Goal: Task Accomplishment & Management: Manage account settings

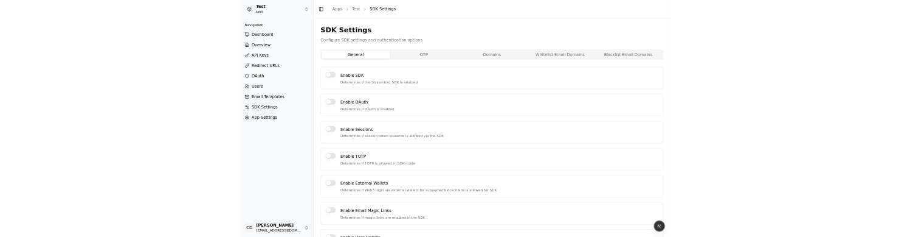
scroll to position [46, 0]
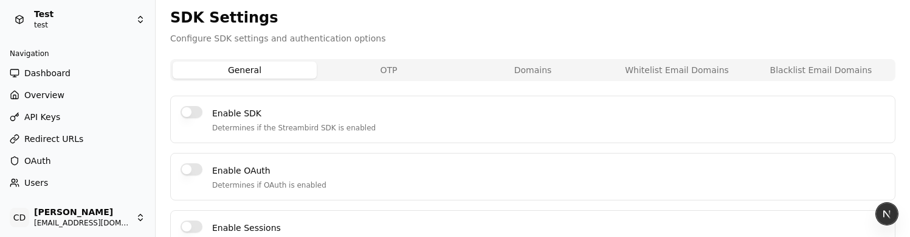
click at [60, 84] on ul "Dashboard Overview API Keys Redirect URLs OAuth Users Email Templates SDK Setti…" at bounding box center [77, 160] width 145 height 195
click at [59, 77] on span "Dashboard" at bounding box center [47, 73] width 46 height 12
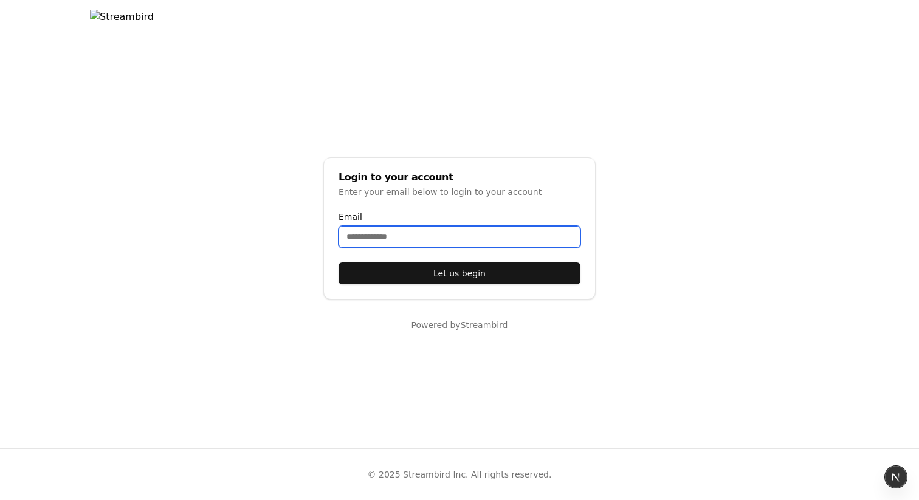
click at [384, 227] on input "Email" at bounding box center [460, 237] width 242 height 22
type input "**********"
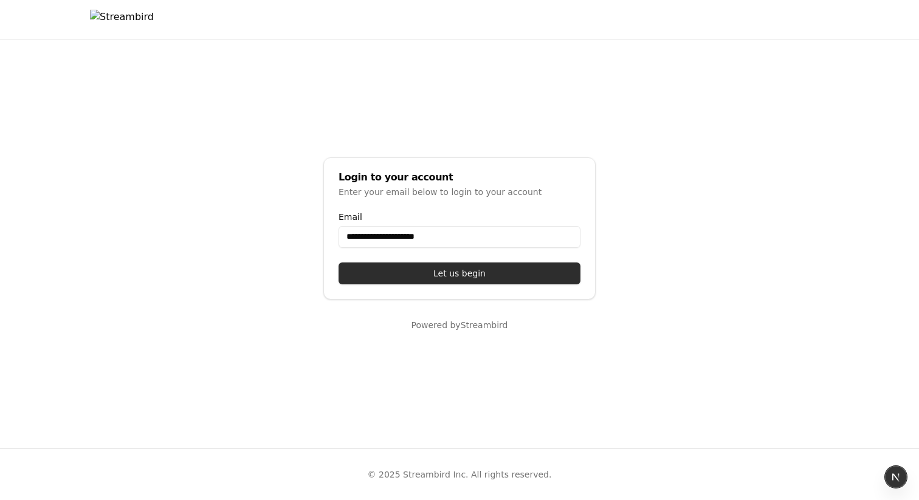
click at [451, 236] on button "Let us begin" at bounding box center [460, 274] width 242 height 22
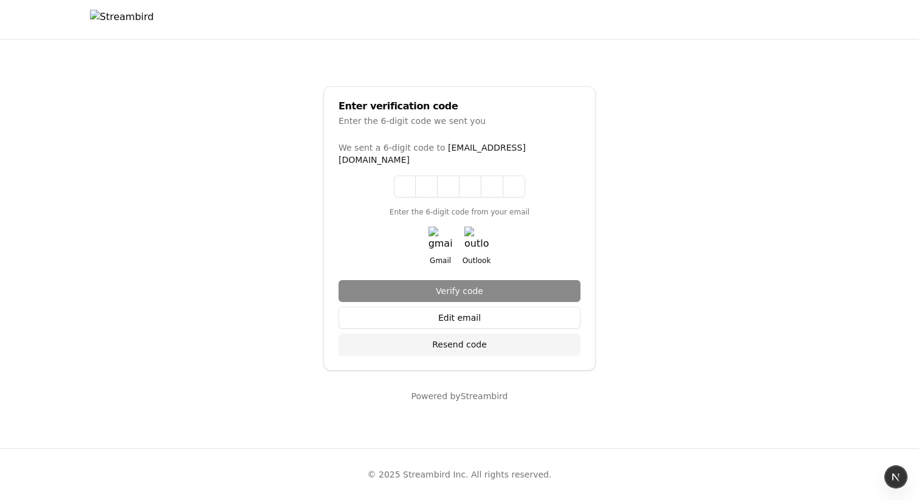
click at [441, 236] on img "button" at bounding box center [441, 239] width 24 height 24
click at [404, 177] on input at bounding box center [459, 187] width 131 height 22
paste input "******"
type input "******"
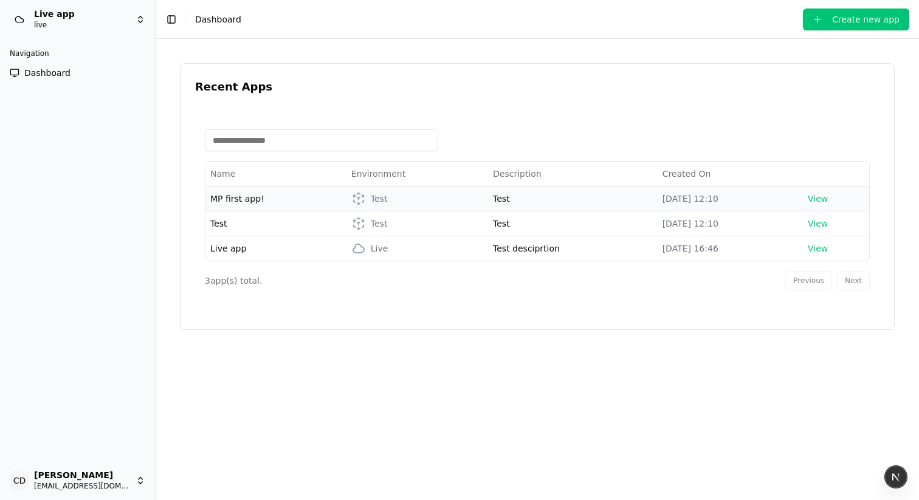
click at [247, 199] on span "MP first app!" at bounding box center [237, 199] width 54 height 10
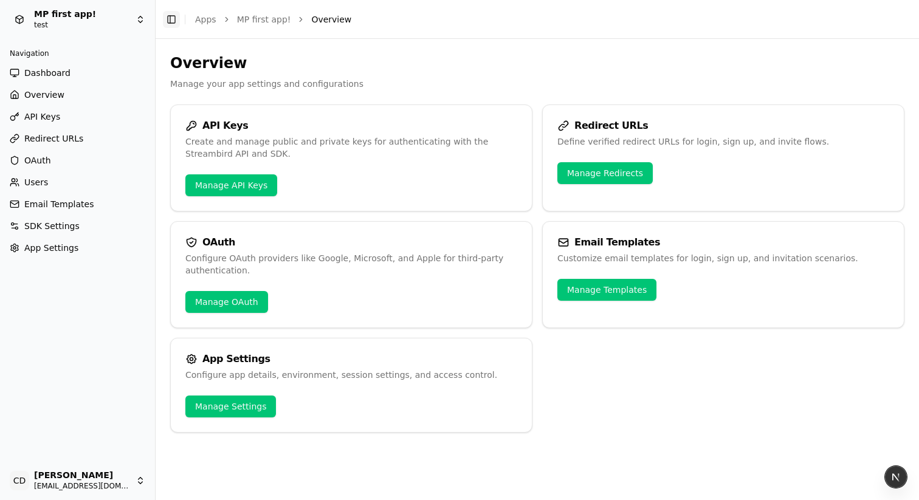
click at [168, 17] on button "Toggle Sidebar" at bounding box center [171, 19] width 17 height 17
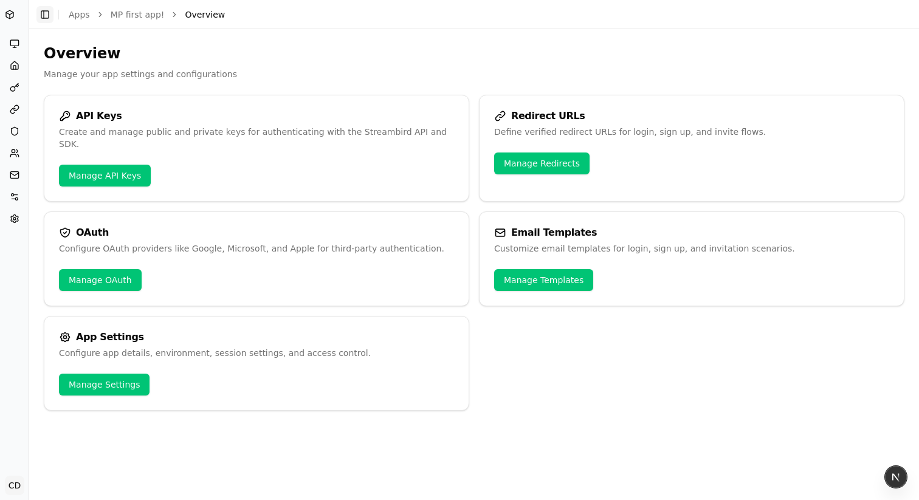
click at [43, 13] on button "Toggle Sidebar" at bounding box center [44, 14] width 17 height 17
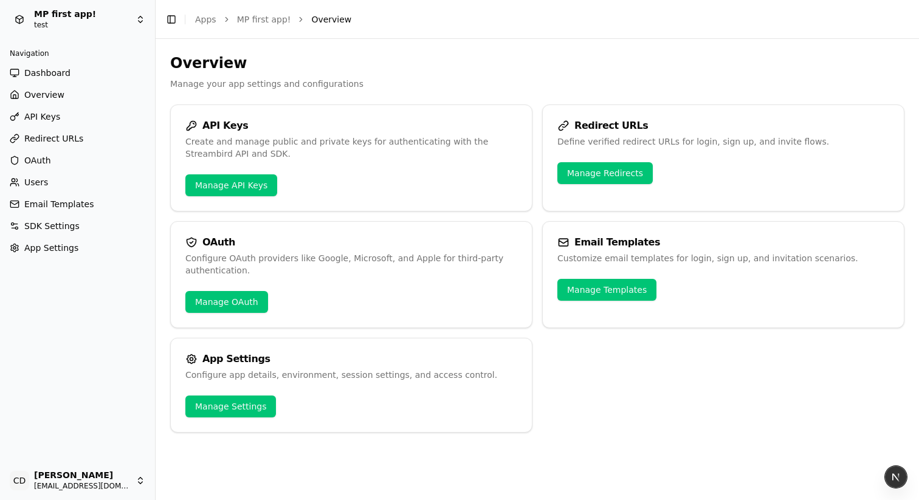
click at [64, 236] on html "MP first app! test Navigation Dashboard Overview API Keys Redirect URLs OAuth U…" at bounding box center [459, 250] width 919 height 500
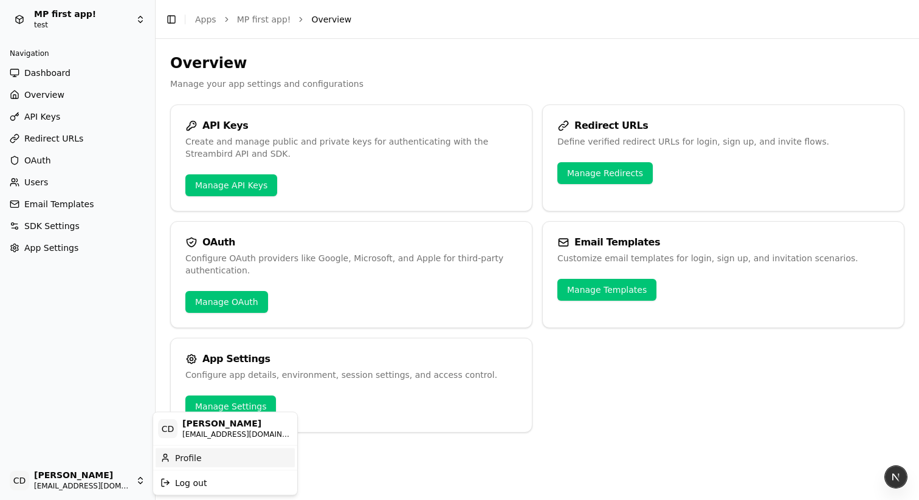
click at [189, 236] on div "Profile" at bounding box center [225, 457] width 139 height 19
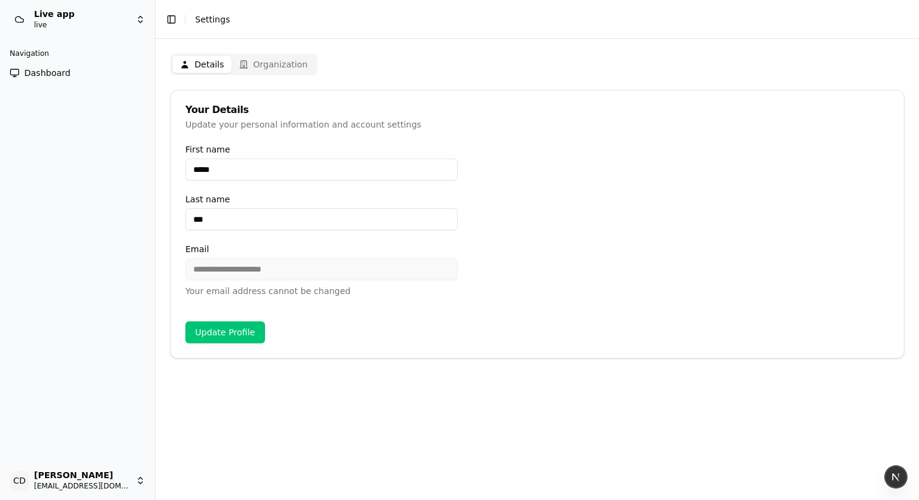
click at [266, 65] on button "Organization" at bounding box center [274, 64] width 84 height 17
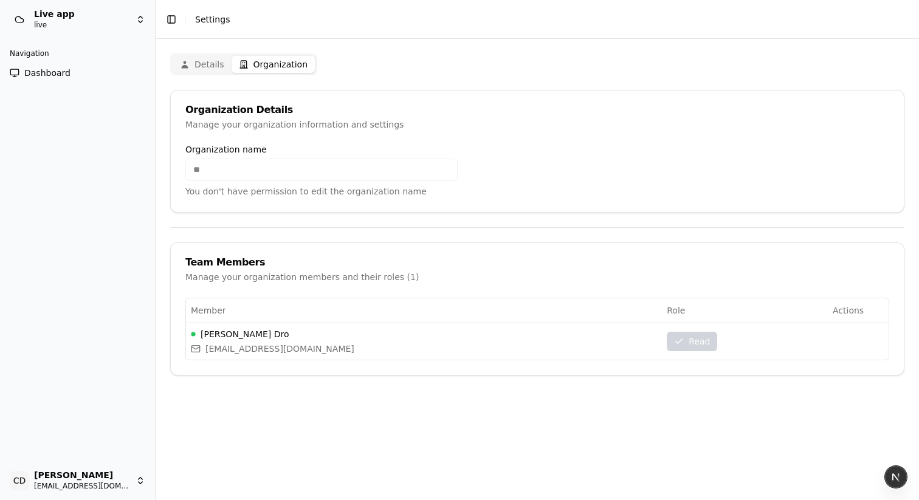
click at [209, 66] on button "Details" at bounding box center [202, 64] width 59 height 17
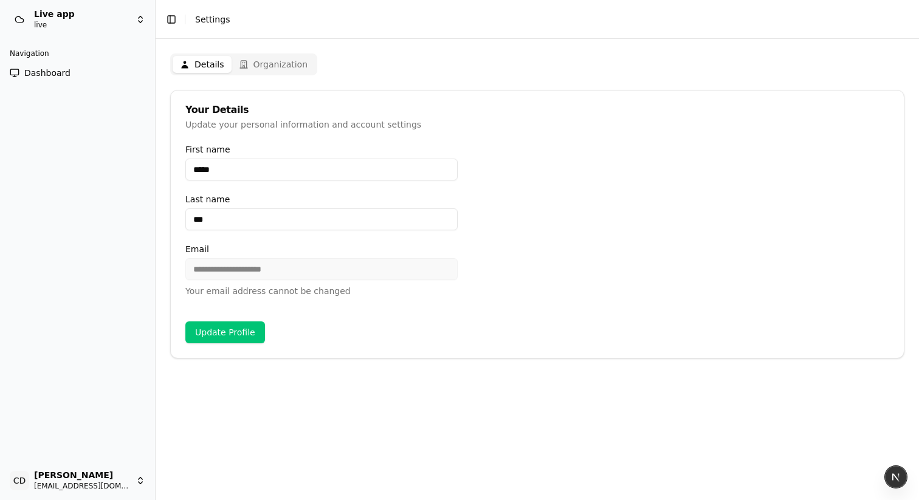
click at [229, 236] on button "Update Profile" at bounding box center [225, 333] width 80 height 22
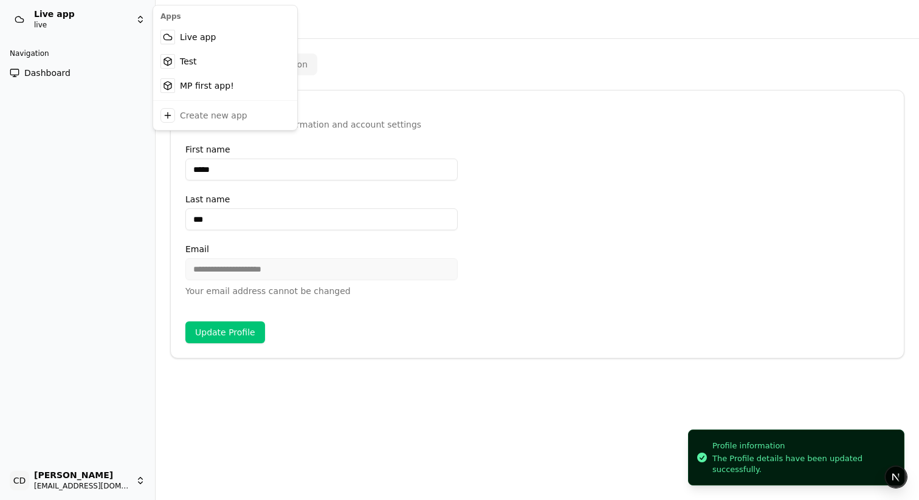
click at [77, 20] on html "**********" at bounding box center [459, 250] width 919 height 500
click at [216, 87] on div "MP first app!" at bounding box center [225, 86] width 139 height 24
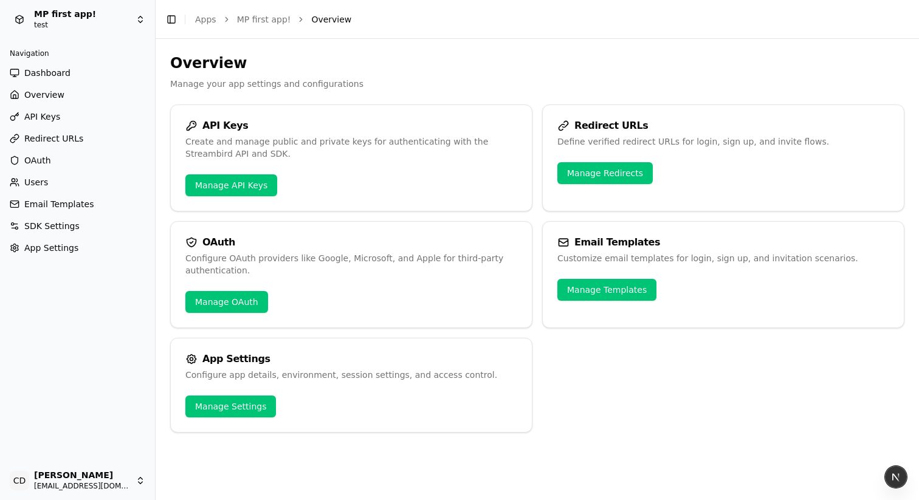
click at [50, 236] on span "App Settings" at bounding box center [51, 248] width 54 height 12
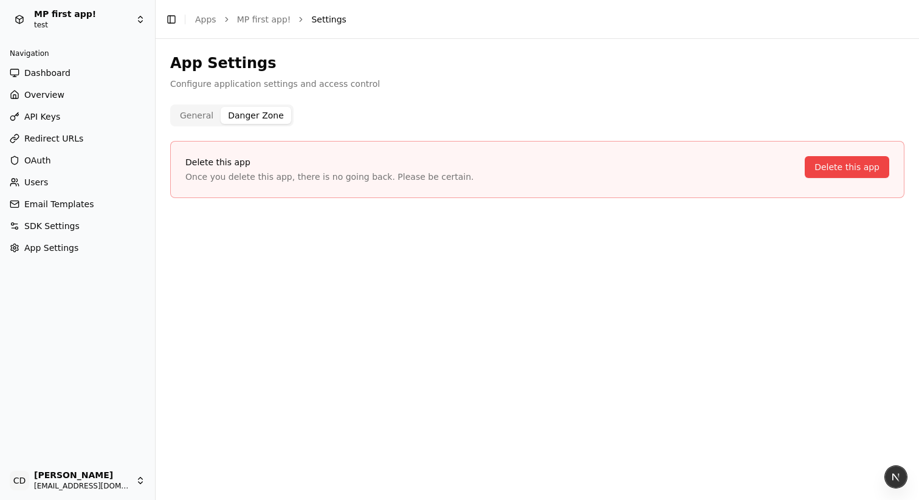
click at [240, 118] on button "Danger Zone" at bounding box center [256, 115] width 71 height 17
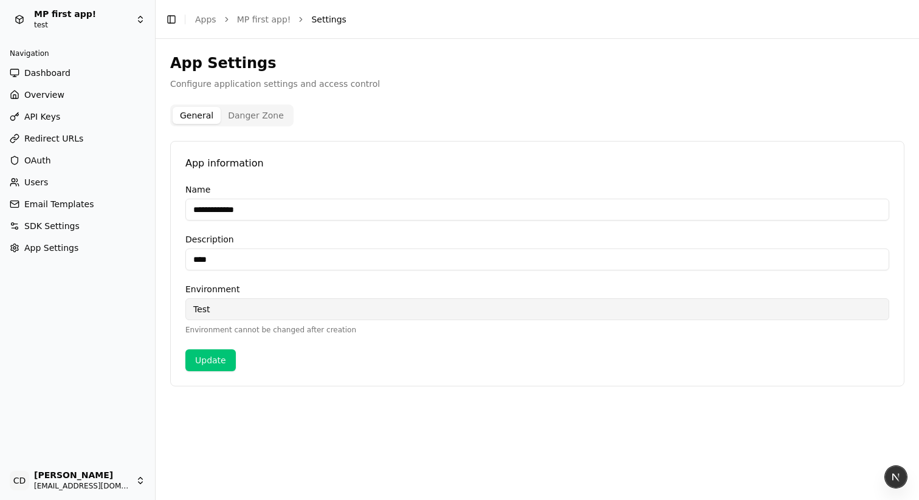
click at [192, 116] on button "General" at bounding box center [197, 115] width 48 height 17
click at [58, 224] on span "SDK Settings" at bounding box center [51, 226] width 55 height 12
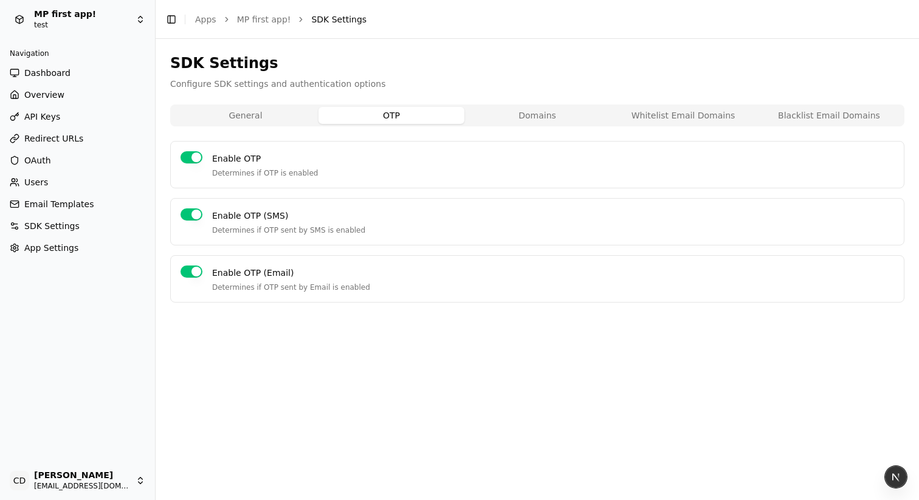
click at [372, 112] on button "OTP" at bounding box center [392, 115] width 146 height 17
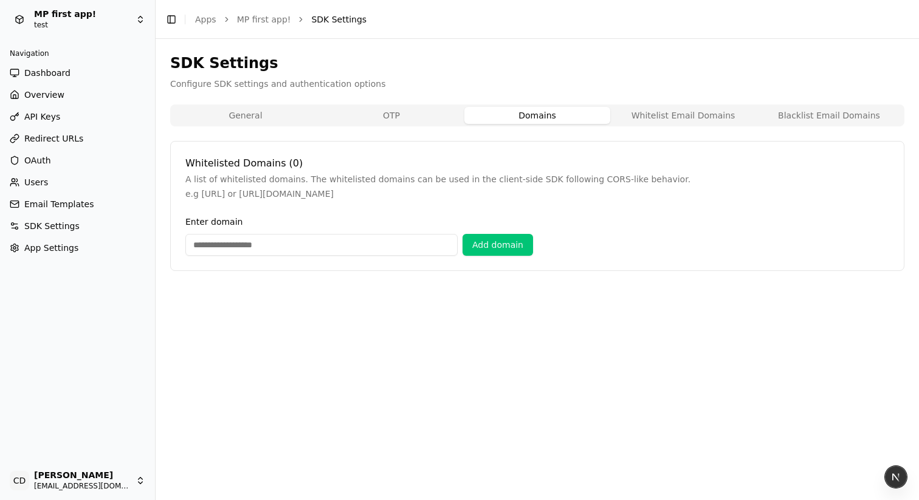
click at [544, 116] on button "Domains" at bounding box center [537, 115] width 146 height 17
click at [676, 120] on button "Whitelist Email Domains" at bounding box center [683, 115] width 146 height 17
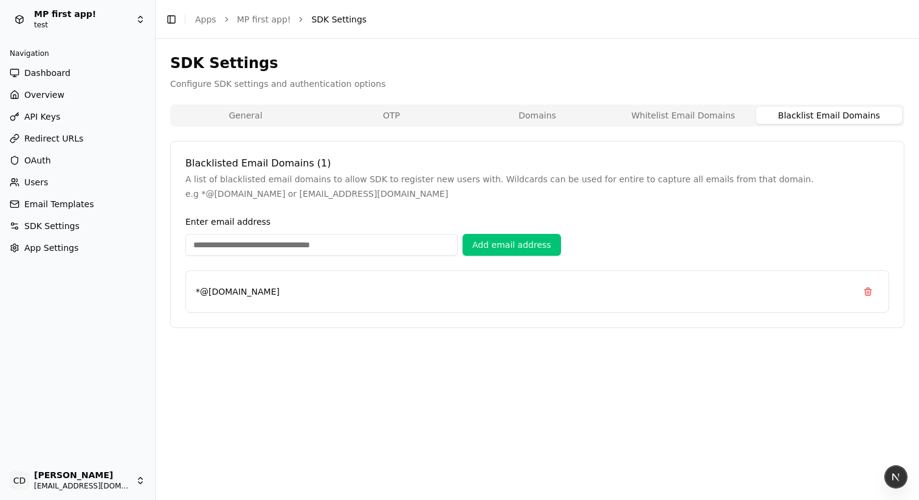
click at [781, 117] on button "Blacklist Email Domains" at bounding box center [829, 115] width 146 height 17
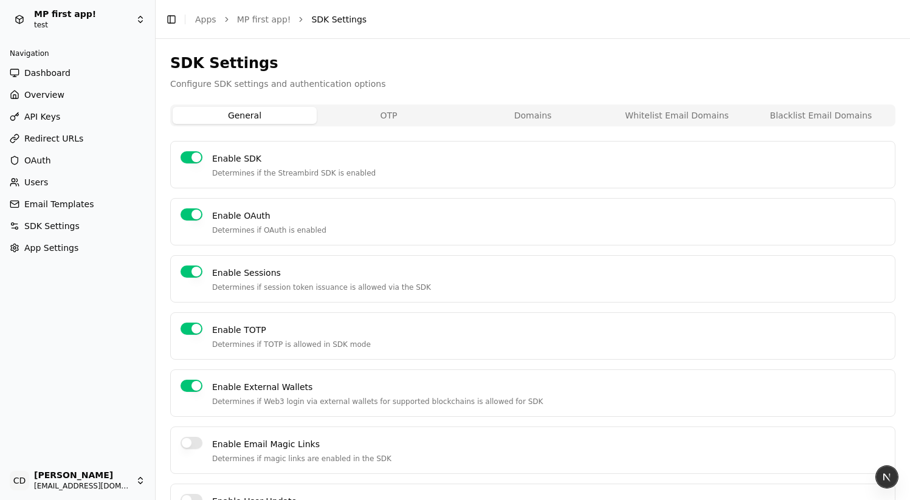
click at [233, 108] on button "General" at bounding box center [245, 115] width 144 height 17
click at [195, 149] on div "Enable SDK Determines if the Streambird SDK is enabled" at bounding box center [532, 164] width 725 height 47
click at [197, 156] on button "Enable SDK" at bounding box center [192, 157] width 22 height 12
click at [188, 159] on button "Enable SDK" at bounding box center [192, 157] width 22 height 12
click at [47, 117] on span "API Keys" at bounding box center [42, 117] width 36 height 12
